Goal: Use online tool/utility: Utilize a website feature to perform a specific function

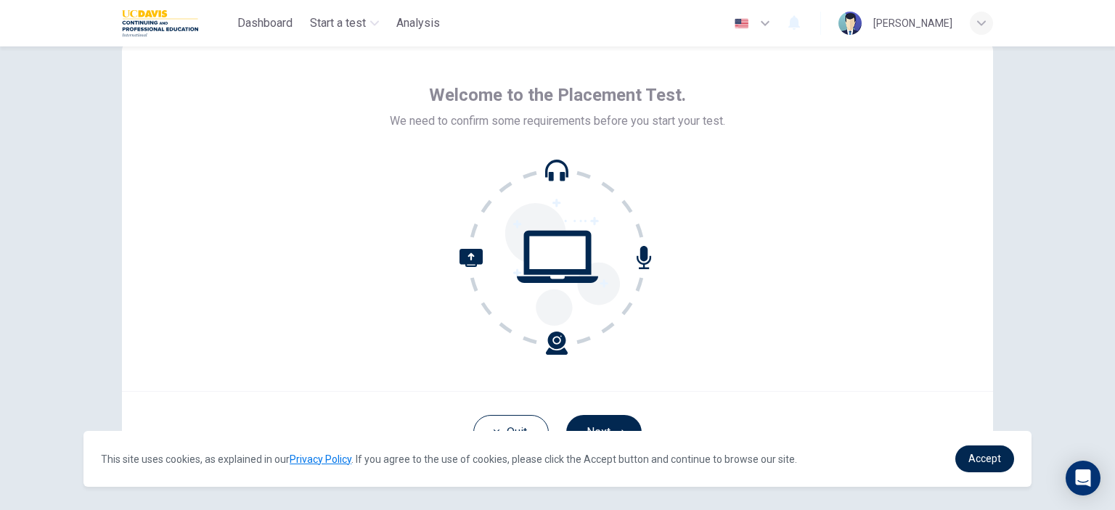
scroll to position [94, 0]
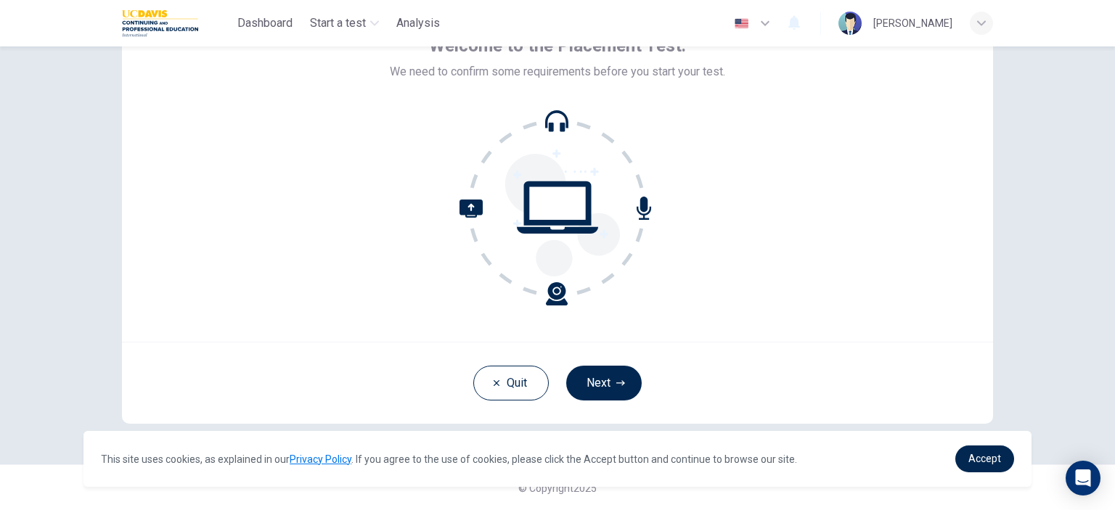
drag, startPoint x: 552, startPoint y: 301, endPoint x: 549, endPoint y: 227, distance: 74.1
click at [552, 301] on icon at bounding box center [513, 253] width 108 height 106
drag, startPoint x: 541, startPoint y: 200, endPoint x: 553, endPoint y: 128, distance: 72.8
click at [541, 199] on icon at bounding box center [557, 208] width 196 height 196
click at [553, 128] on icon at bounding box center [557, 208] width 196 height 196
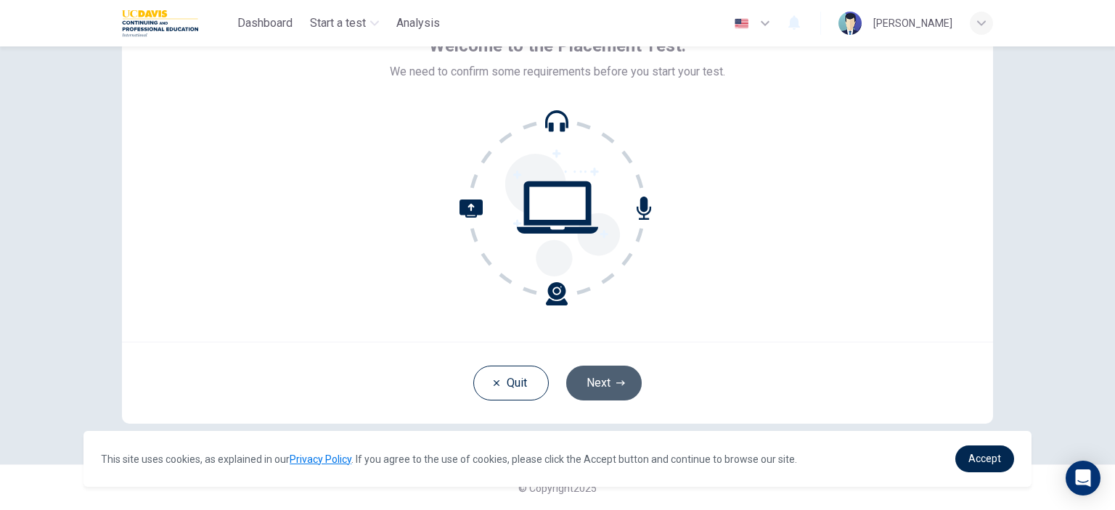
click at [607, 386] on button "Next" at bounding box center [603, 383] width 75 height 35
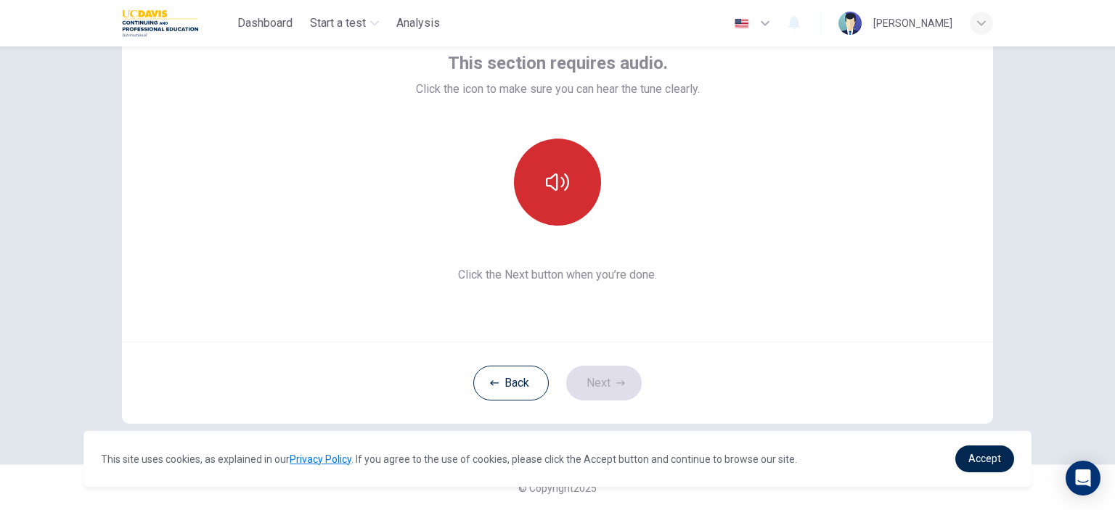
click at [543, 195] on button "button" at bounding box center [557, 182] width 87 height 87
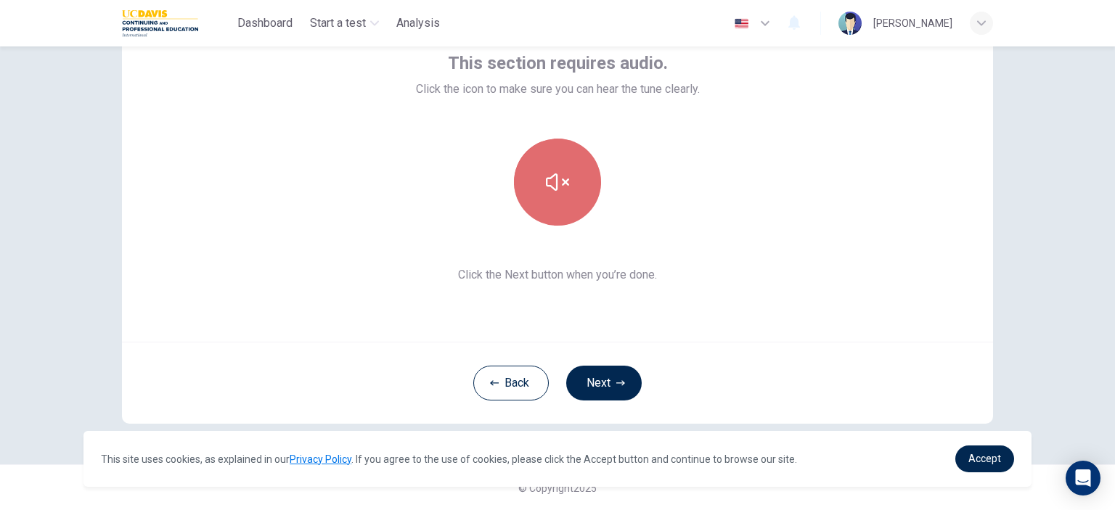
click at [543, 195] on button "button" at bounding box center [557, 182] width 87 height 87
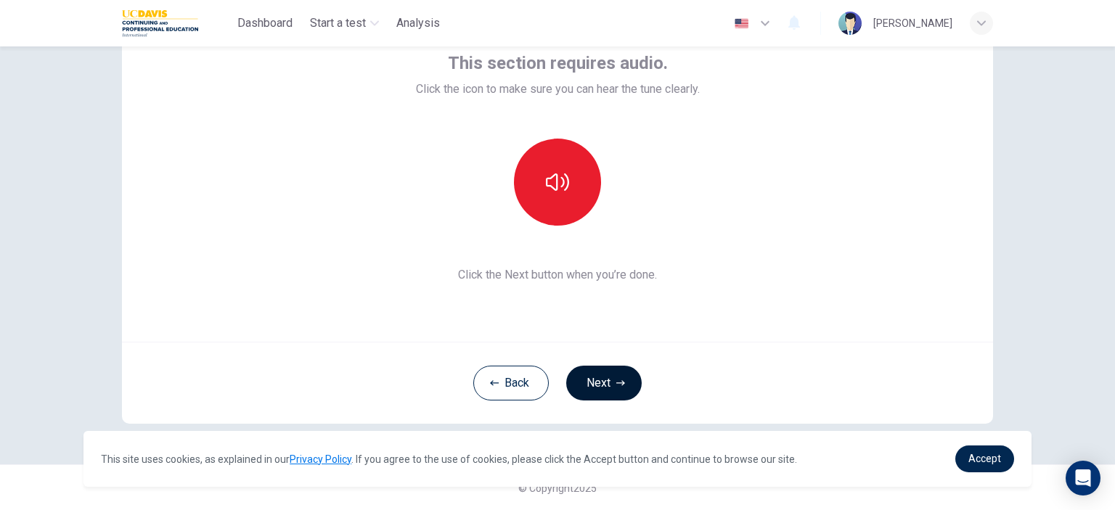
click at [585, 388] on button "Next" at bounding box center [603, 383] width 75 height 35
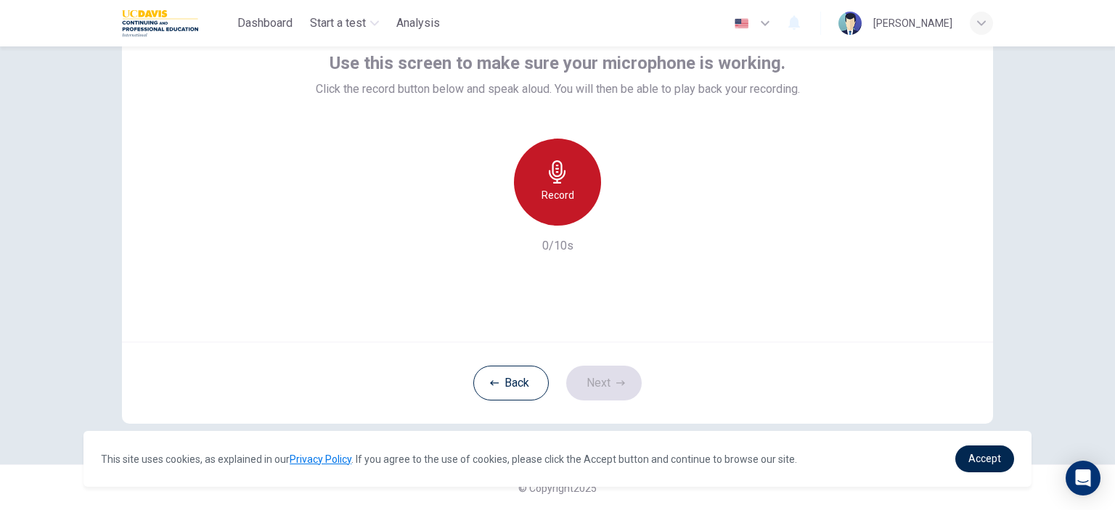
click at [564, 177] on icon "button" at bounding box center [557, 171] width 23 height 23
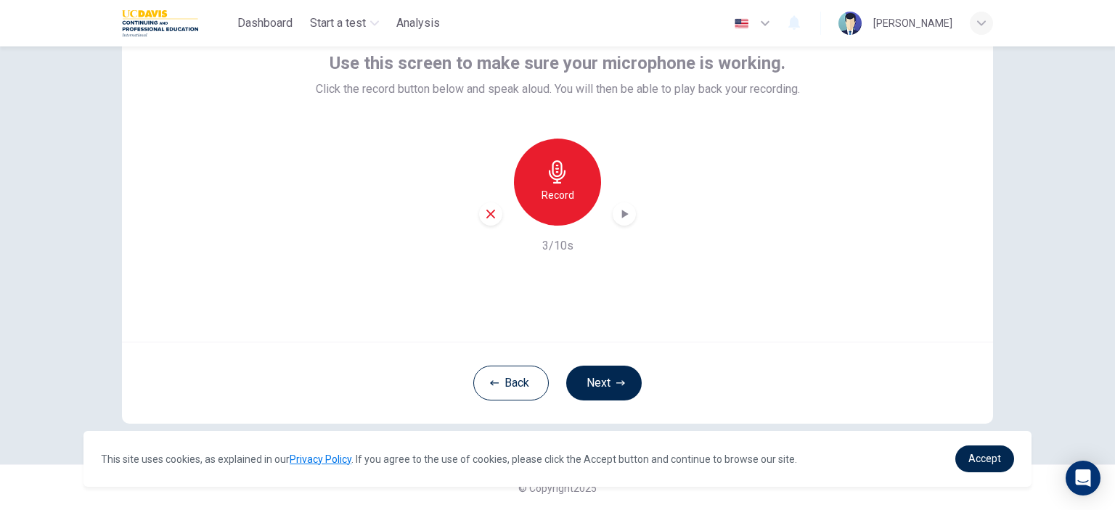
click at [622, 214] on icon "button" at bounding box center [625, 214] width 7 height 9
click at [619, 210] on icon "button" at bounding box center [624, 214] width 15 height 15
click at [555, 162] on icon "button" at bounding box center [557, 171] width 17 height 23
click at [554, 173] on icon "button" at bounding box center [557, 171] width 23 height 23
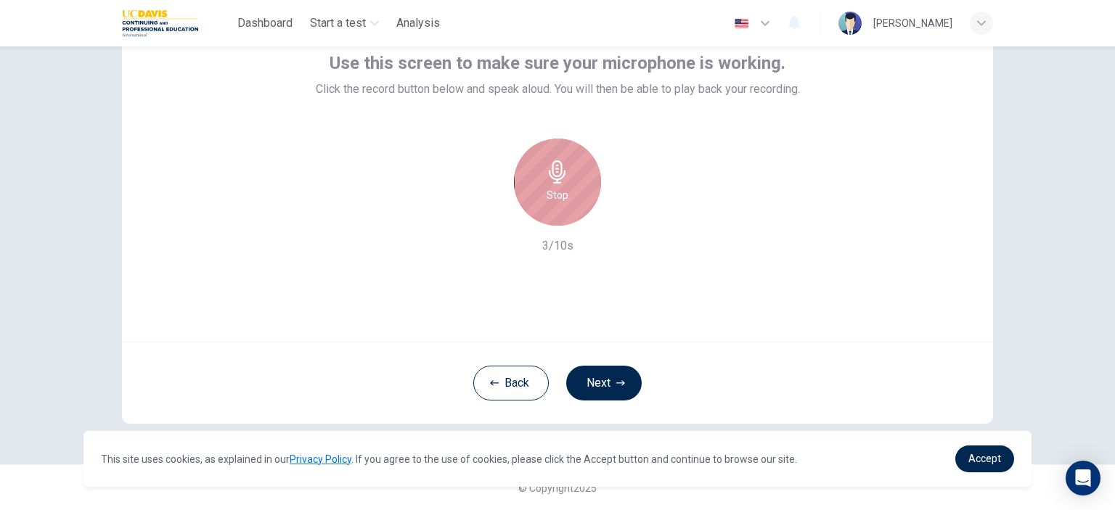
click at [557, 179] on icon "button" at bounding box center [557, 171] width 23 height 23
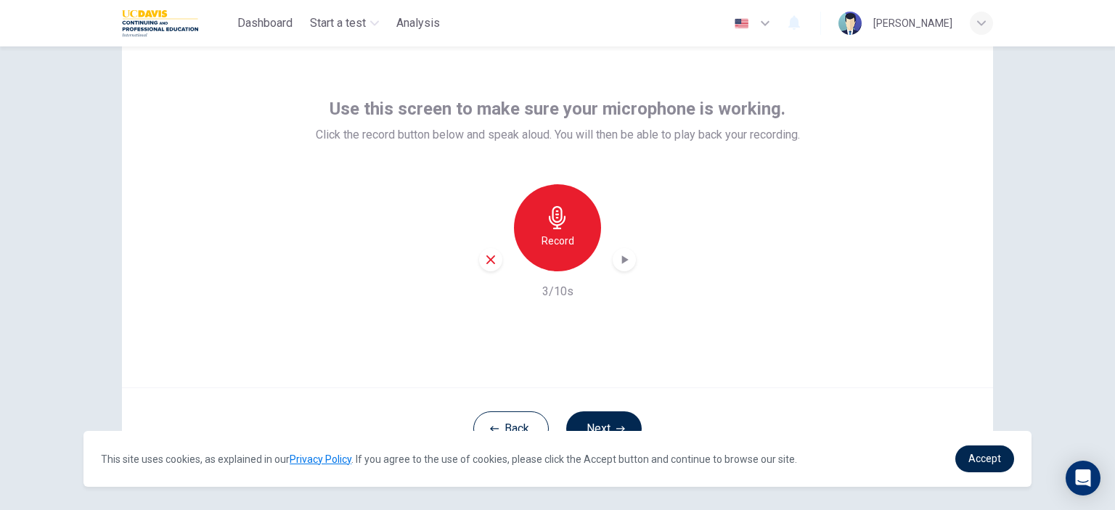
scroll to position [0, 0]
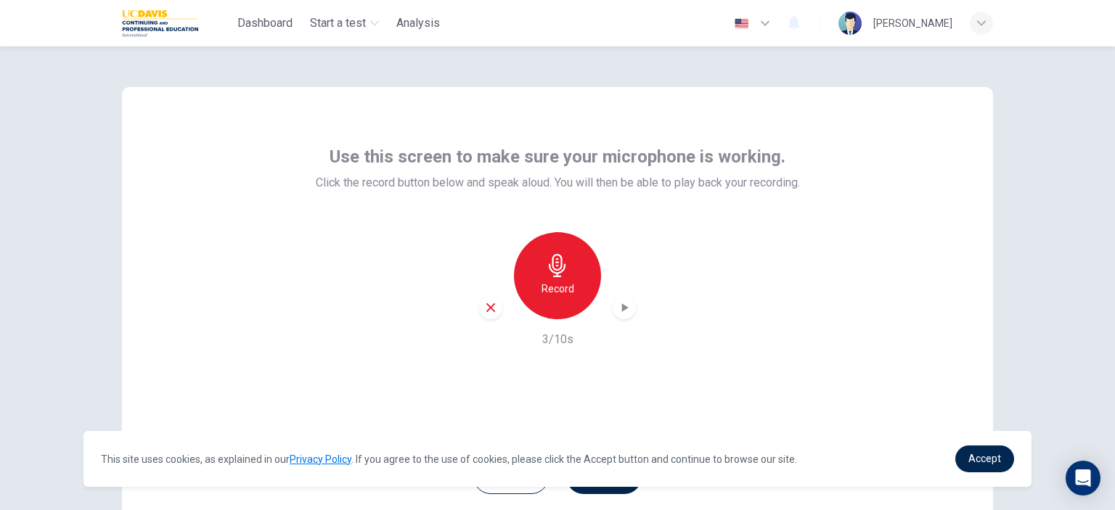
click at [624, 310] on icon "button" at bounding box center [624, 307] width 15 height 15
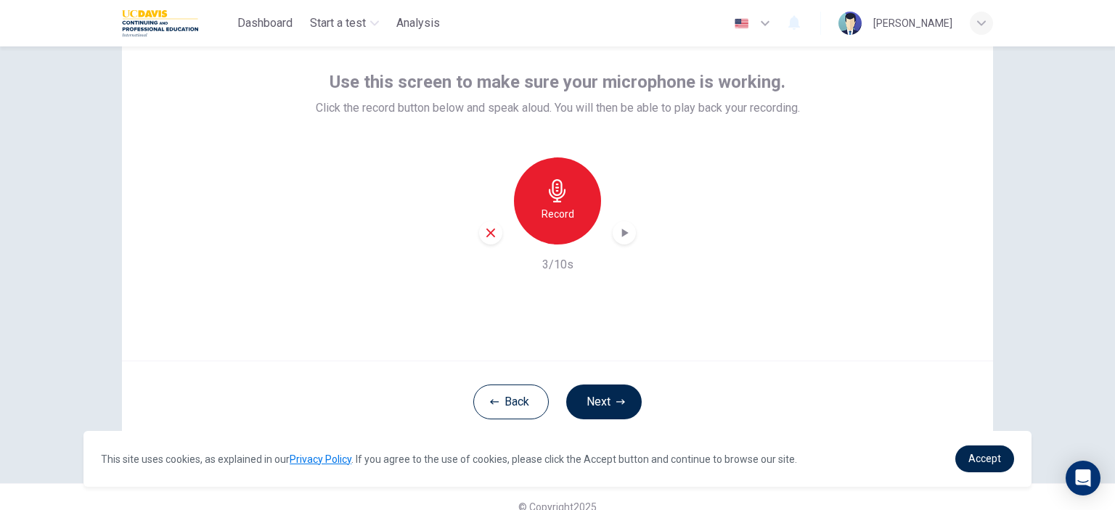
scroll to position [94, 0]
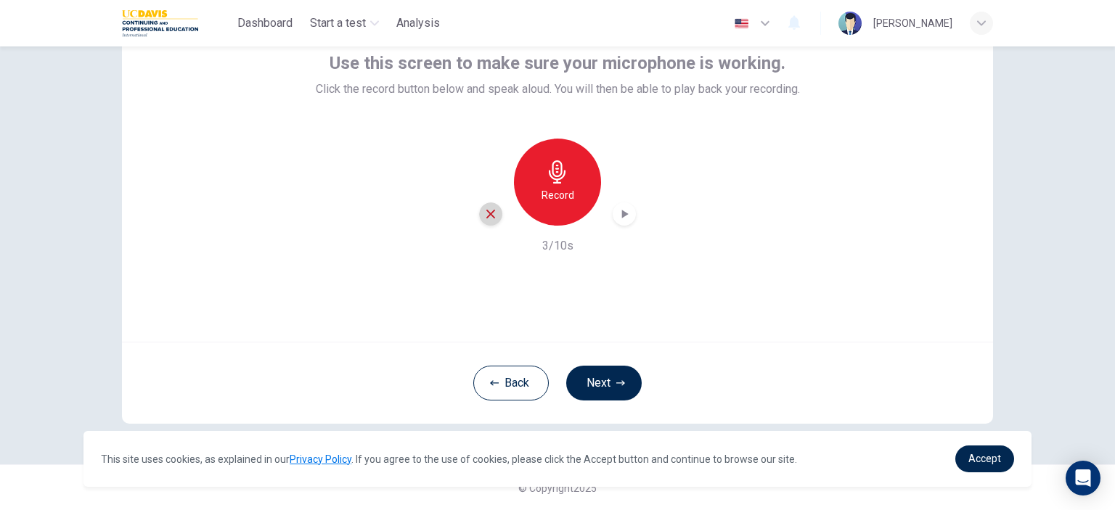
click at [486, 215] on icon "button" at bounding box center [490, 214] width 9 height 9
click at [531, 185] on div "Record" at bounding box center [557, 182] width 87 height 87
click at [624, 217] on icon "button" at bounding box center [624, 214] width 15 height 15
click at [530, 194] on div "Record" at bounding box center [557, 182] width 87 height 87
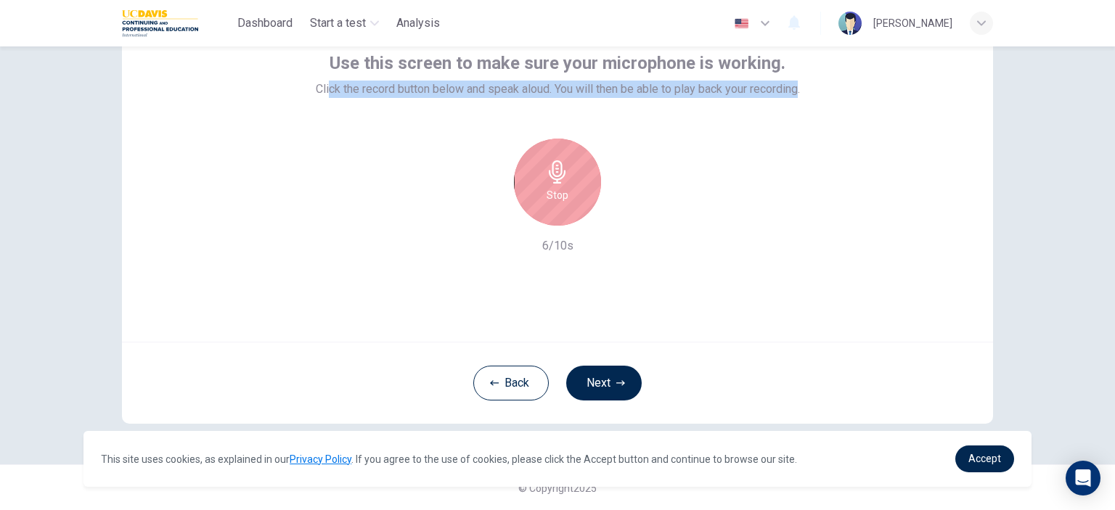
drag, startPoint x: 795, startPoint y: 89, endPoint x: 319, endPoint y: 101, distance: 476.9
click at [319, 101] on div "Use this screen to make sure your microphone is working. Click the record butto…" at bounding box center [558, 153] width 484 height 203
click at [578, 386] on button "Next" at bounding box center [603, 383] width 75 height 35
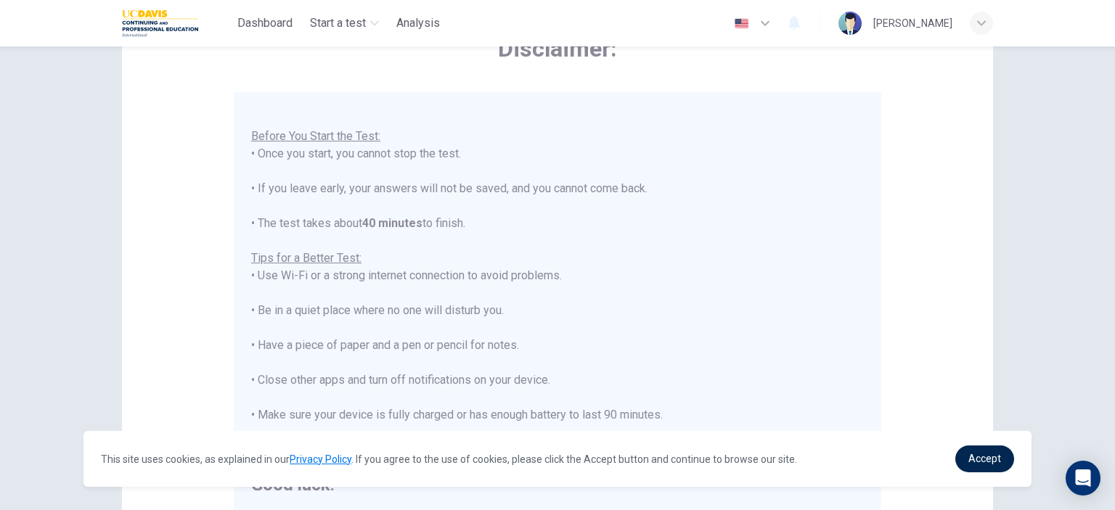
scroll to position [296, 0]
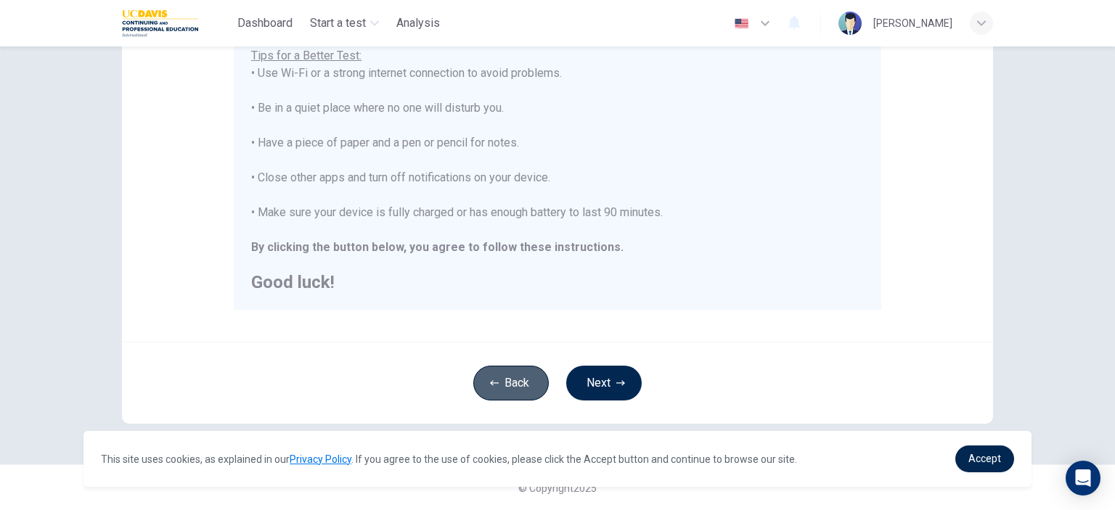
click at [500, 374] on button "Back" at bounding box center [510, 383] width 75 height 35
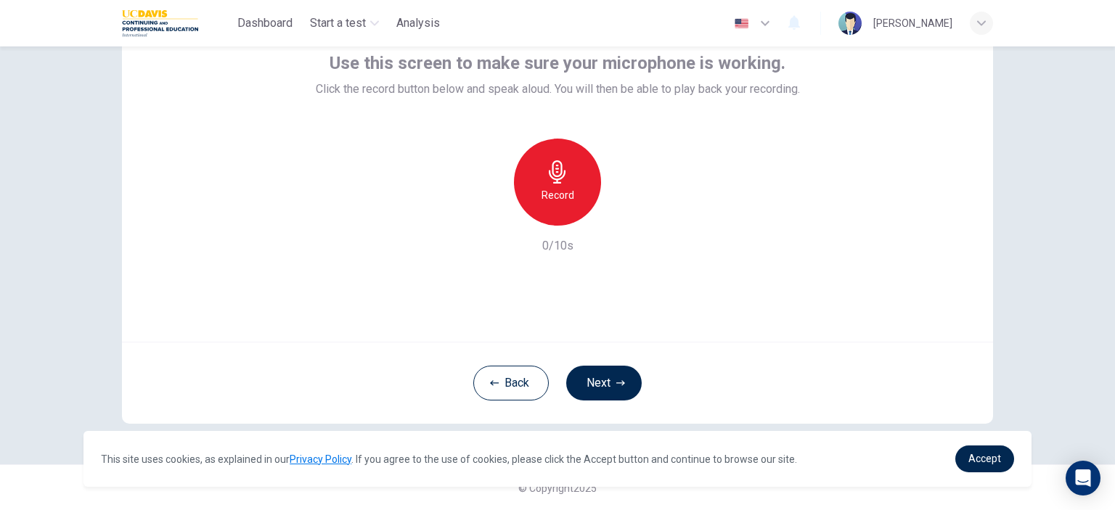
scroll to position [0, 0]
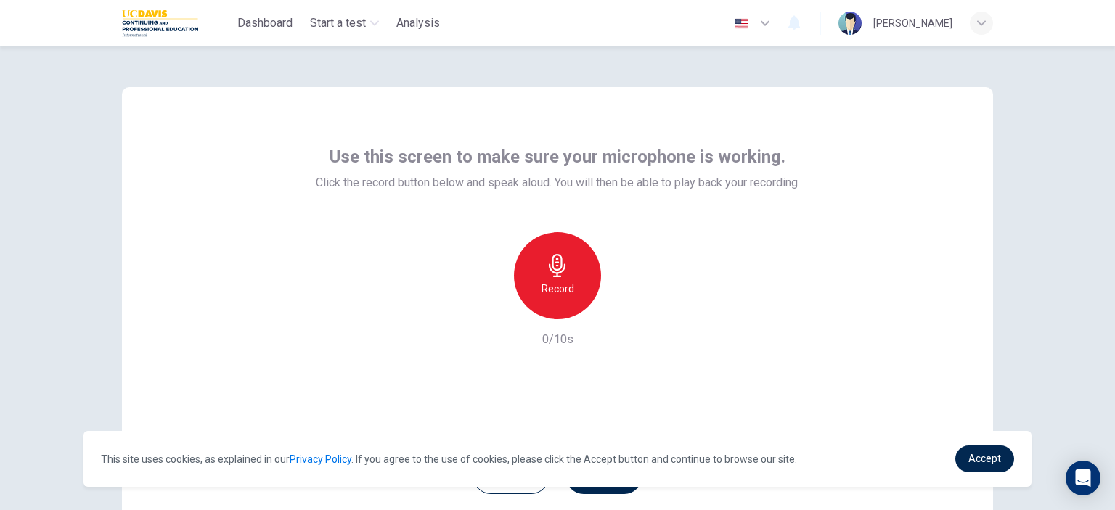
click at [563, 292] on h6 "Record" at bounding box center [557, 288] width 33 height 17
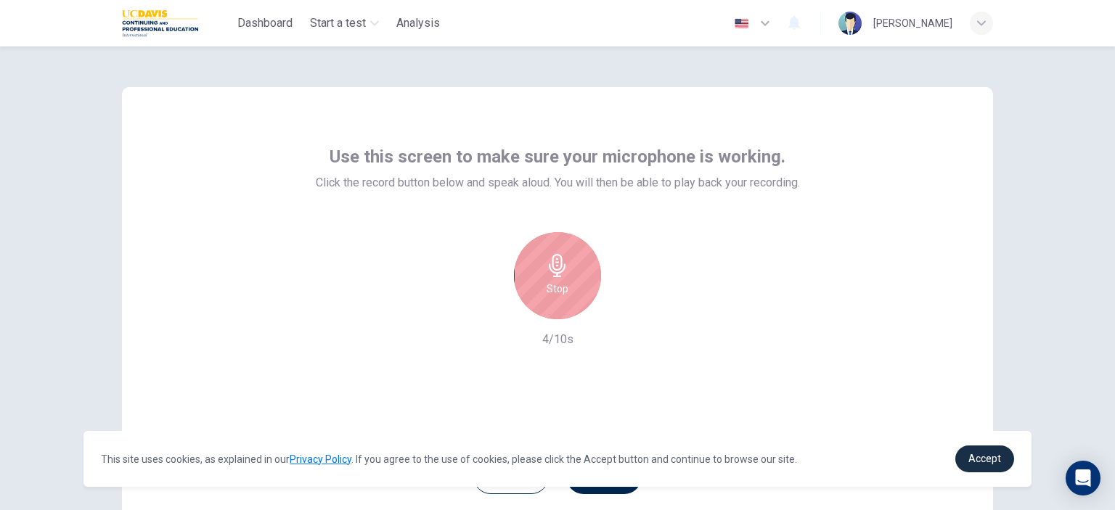
click at [994, 461] on span "Accept" at bounding box center [984, 459] width 33 height 12
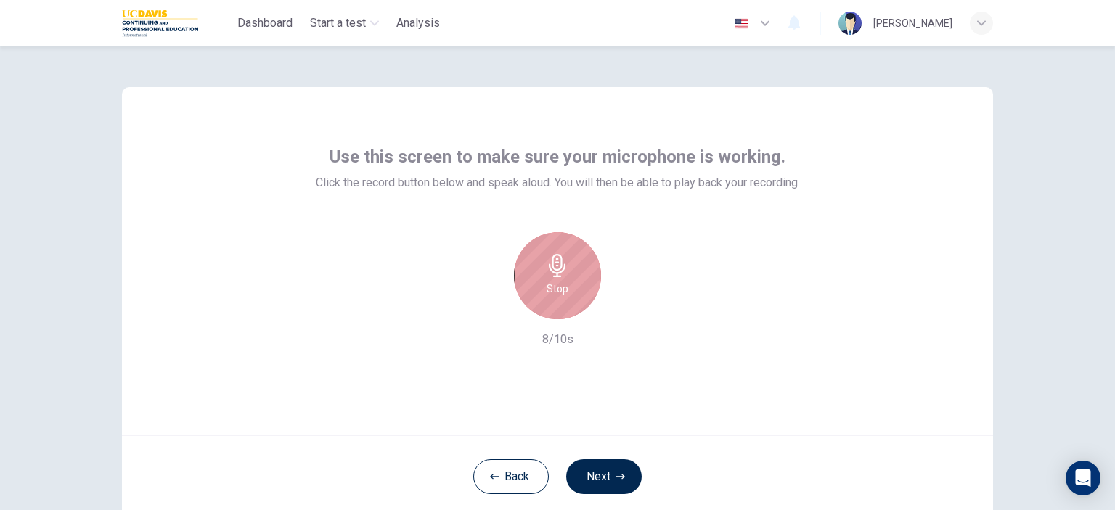
click at [561, 286] on h6 "Stop" at bounding box center [557, 288] width 22 height 17
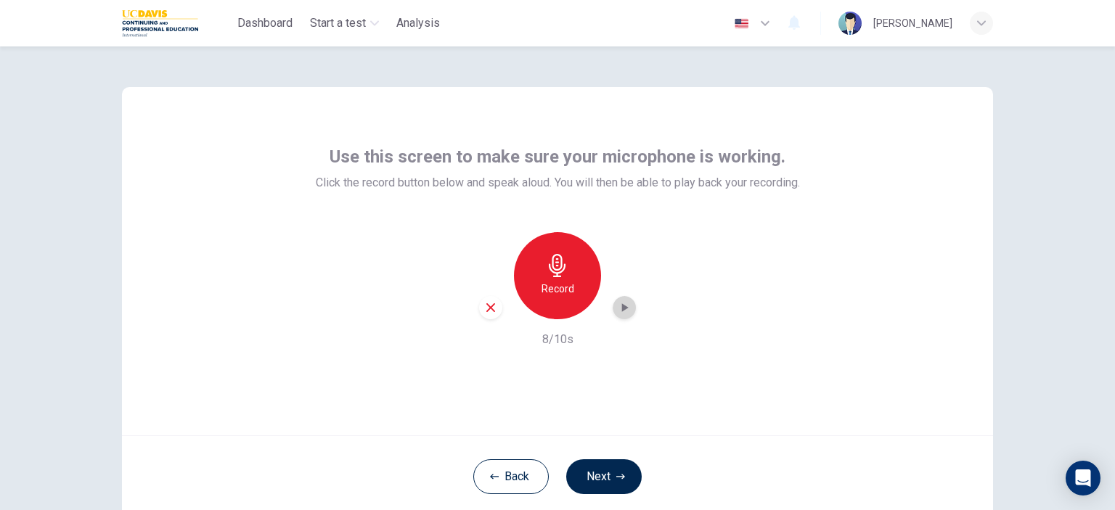
click at [617, 310] on icon "button" at bounding box center [624, 307] width 15 height 15
click at [479, 306] on div "button" at bounding box center [490, 307] width 23 height 23
click at [554, 306] on div "Record" at bounding box center [557, 275] width 87 height 87
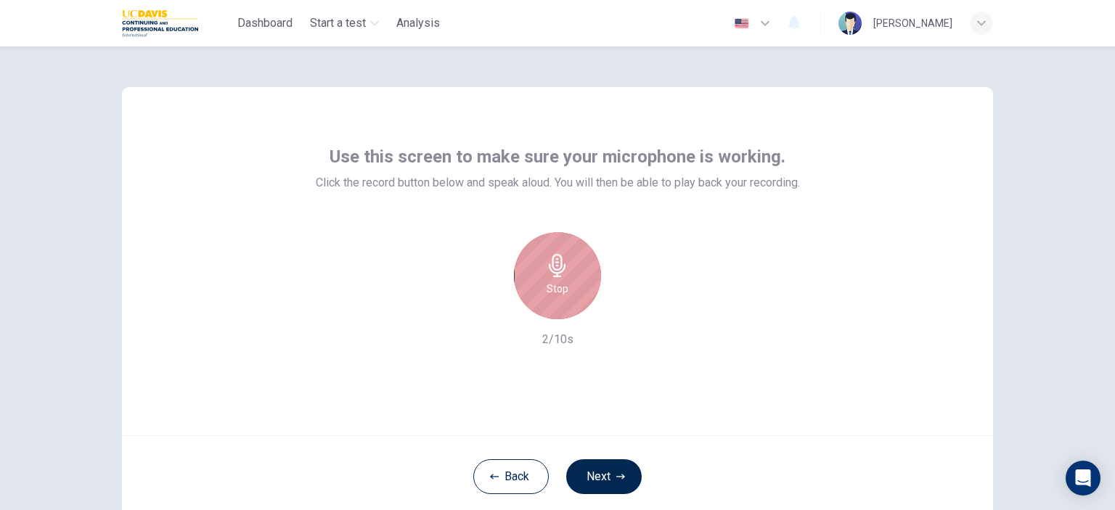
click at [563, 288] on h6 "Stop" at bounding box center [557, 288] width 22 height 17
click at [622, 310] on icon "button" at bounding box center [625, 307] width 7 height 9
click at [546, 270] on icon "button" at bounding box center [557, 265] width 23 height 23
click at [557, 290] on h6 "Stop" at bounding box center [557, 288] width 22 height 17
click at [563, 258] on icon "button" at bounding box center [557, 265] width 23 height 23
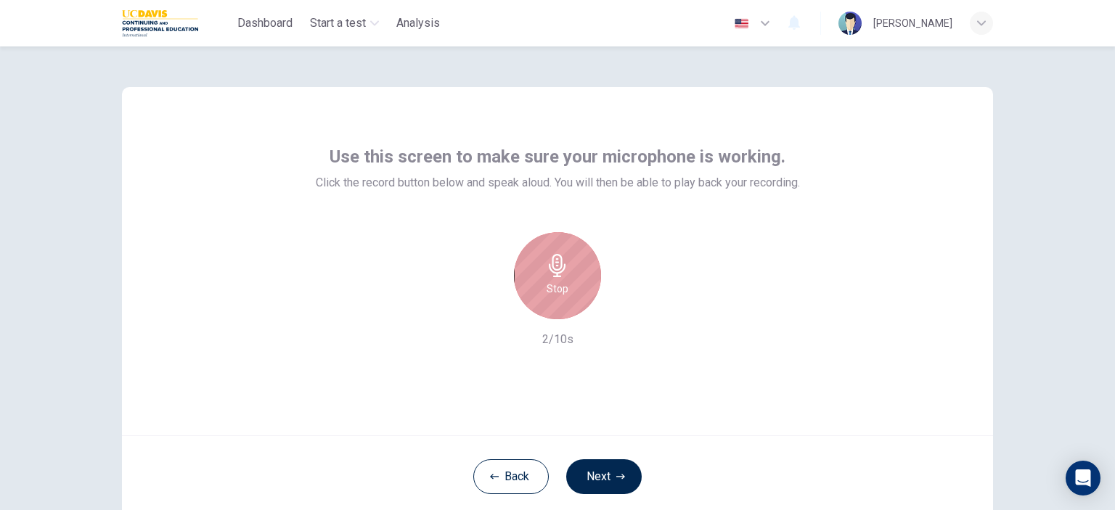
click at [566, 275] on div "Stop" at bounding box center [557, 275] width 87 height 87
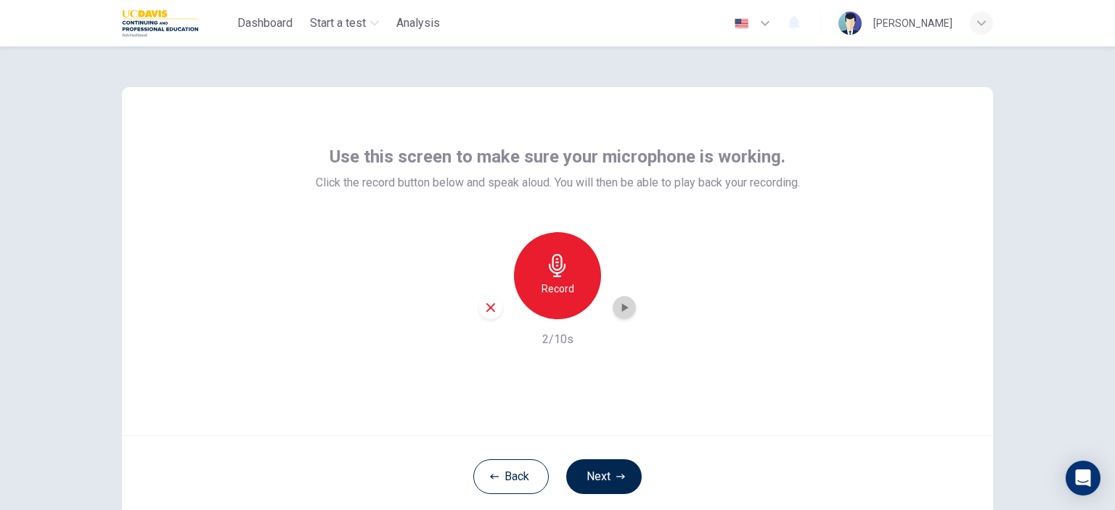
click at [622, 307] on icon "button" at bounding box center [625, 307] width 7 height 9
click at [573, 295] on div "Record" at bounding box center [557, 275] width 87 height 87
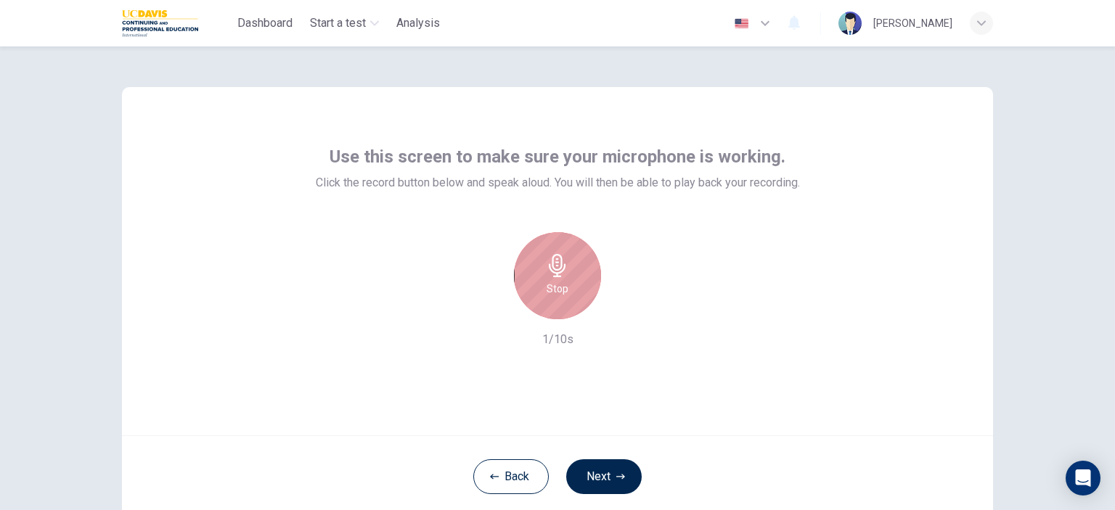
click at [564, 297] on div "Stop" at bounding box center [557, 275] width 87 height 87
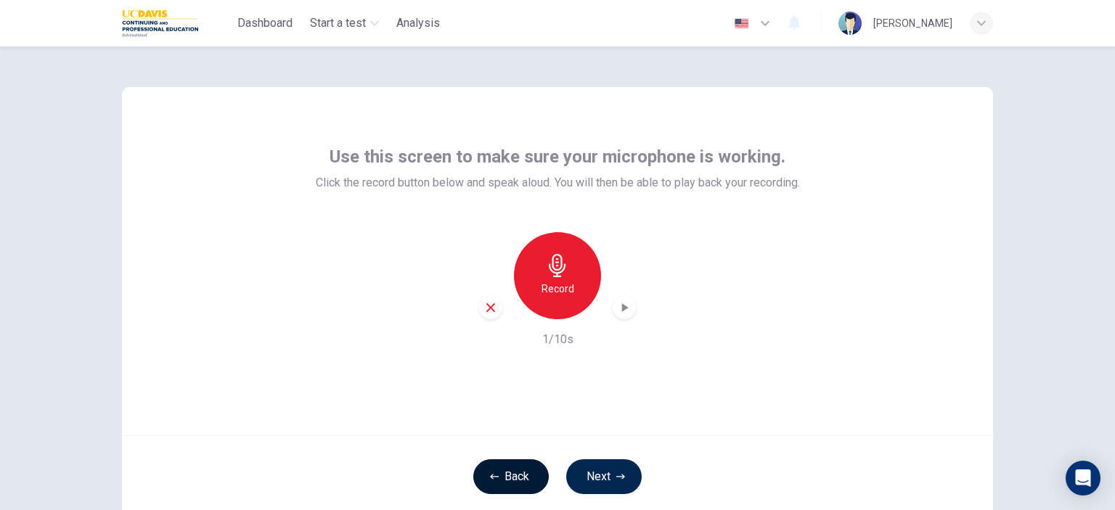
click at [507, 480] on button "Back" at bounding box center [510, 476] width 75 height 35
